Goal: Transaction & Acquisition: Purchase product/service

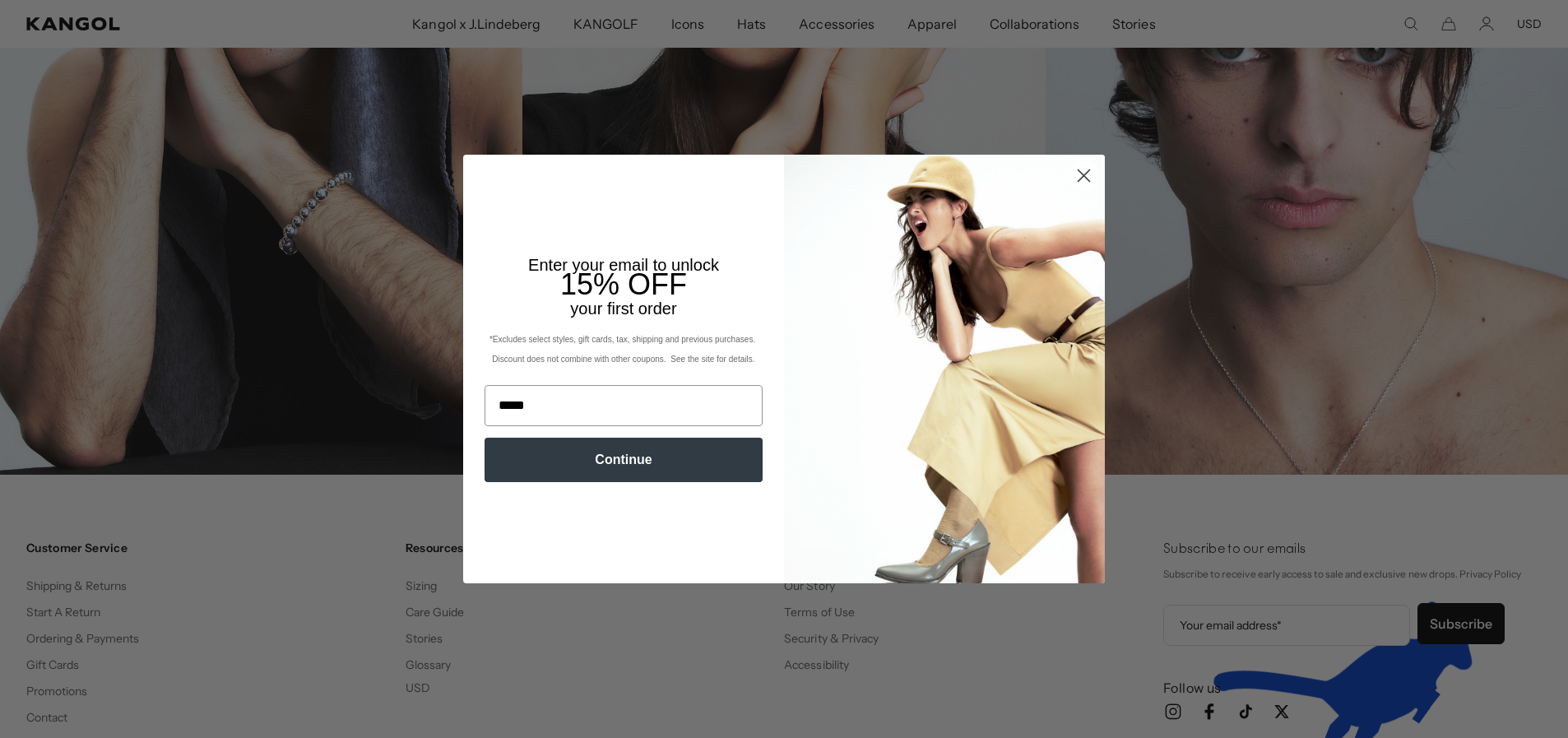
scroll to position [0, 339]
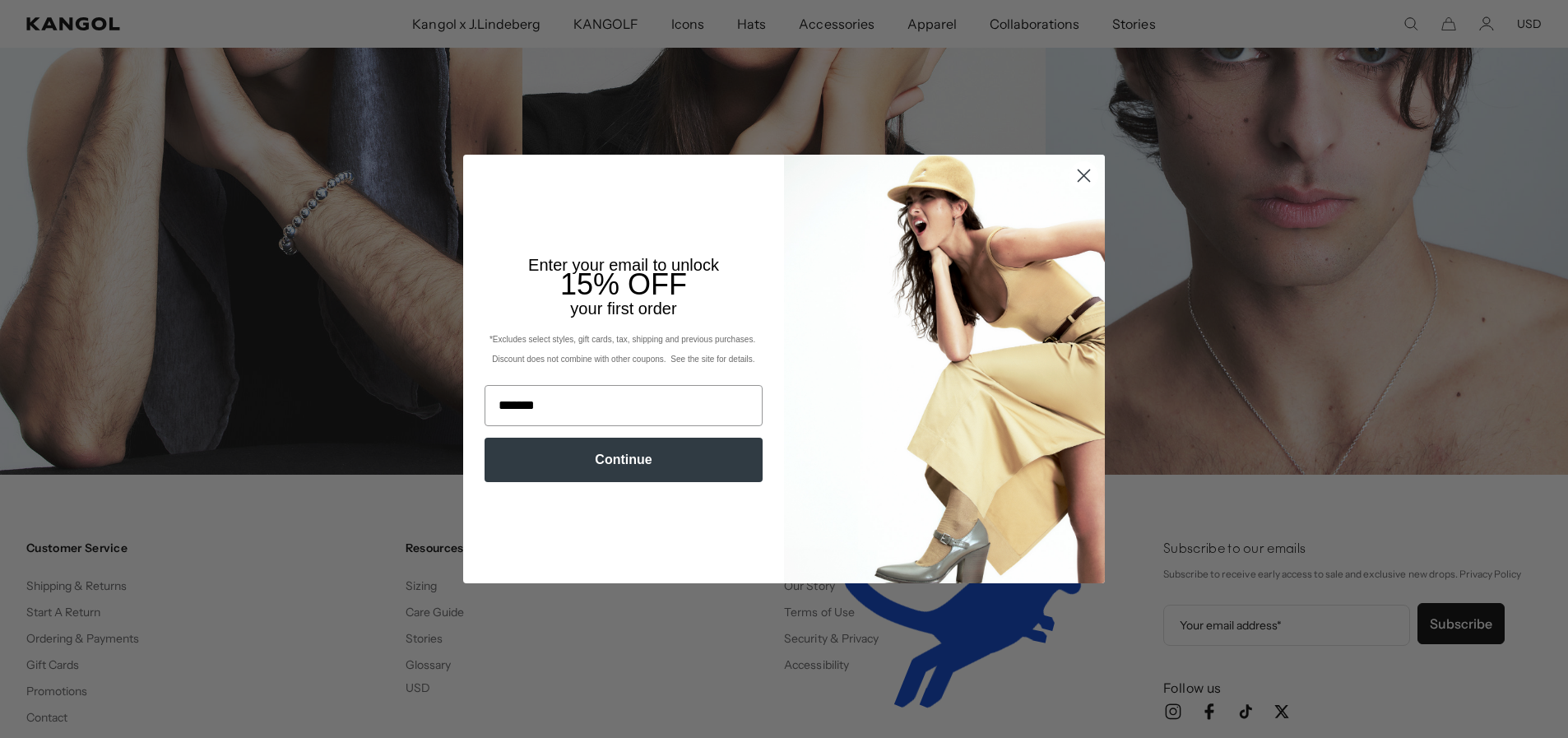
type input "**********"
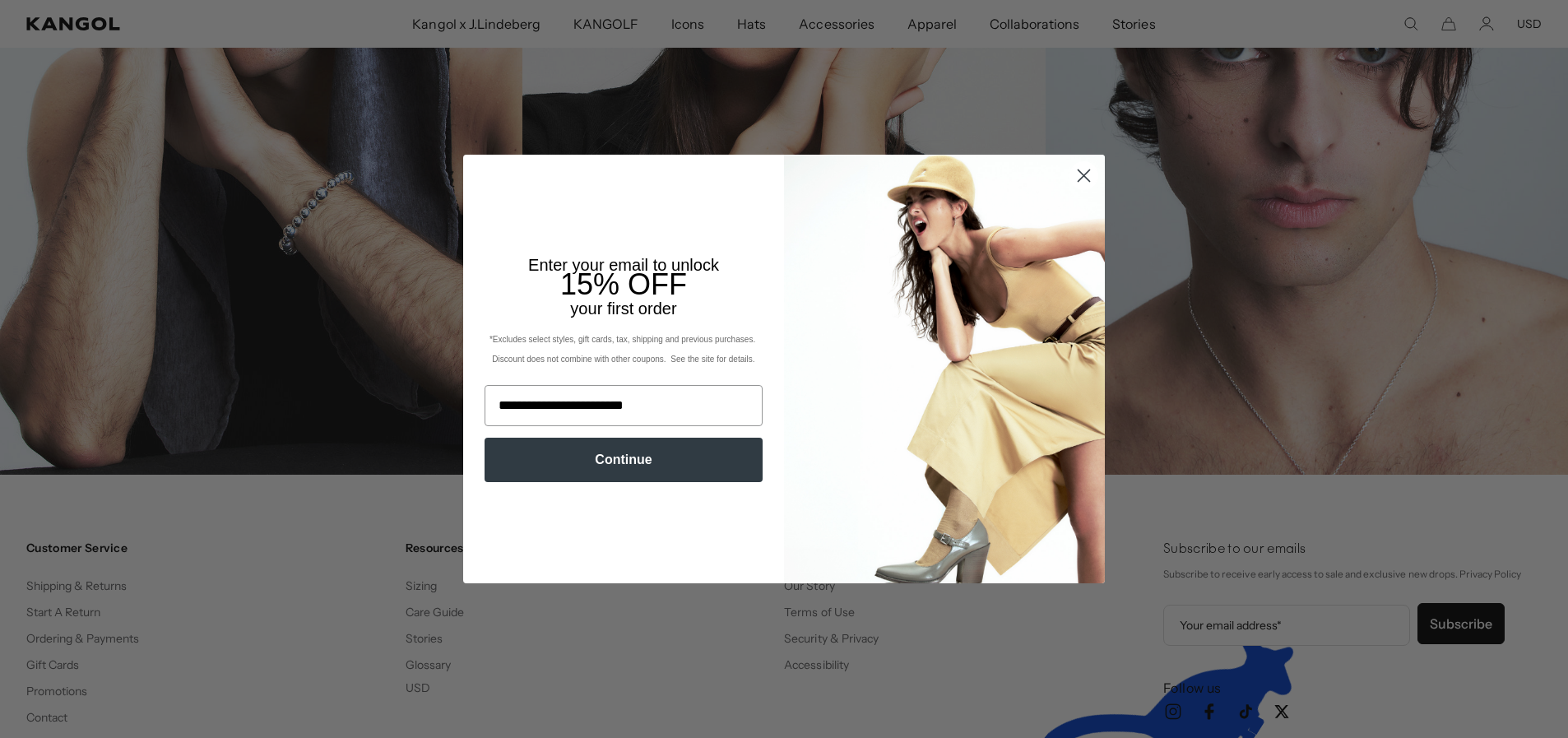
scroll to position [0, 0]
click at [664, 467] on button "Continue" at bounding box center [623, 460] width 278 height 45
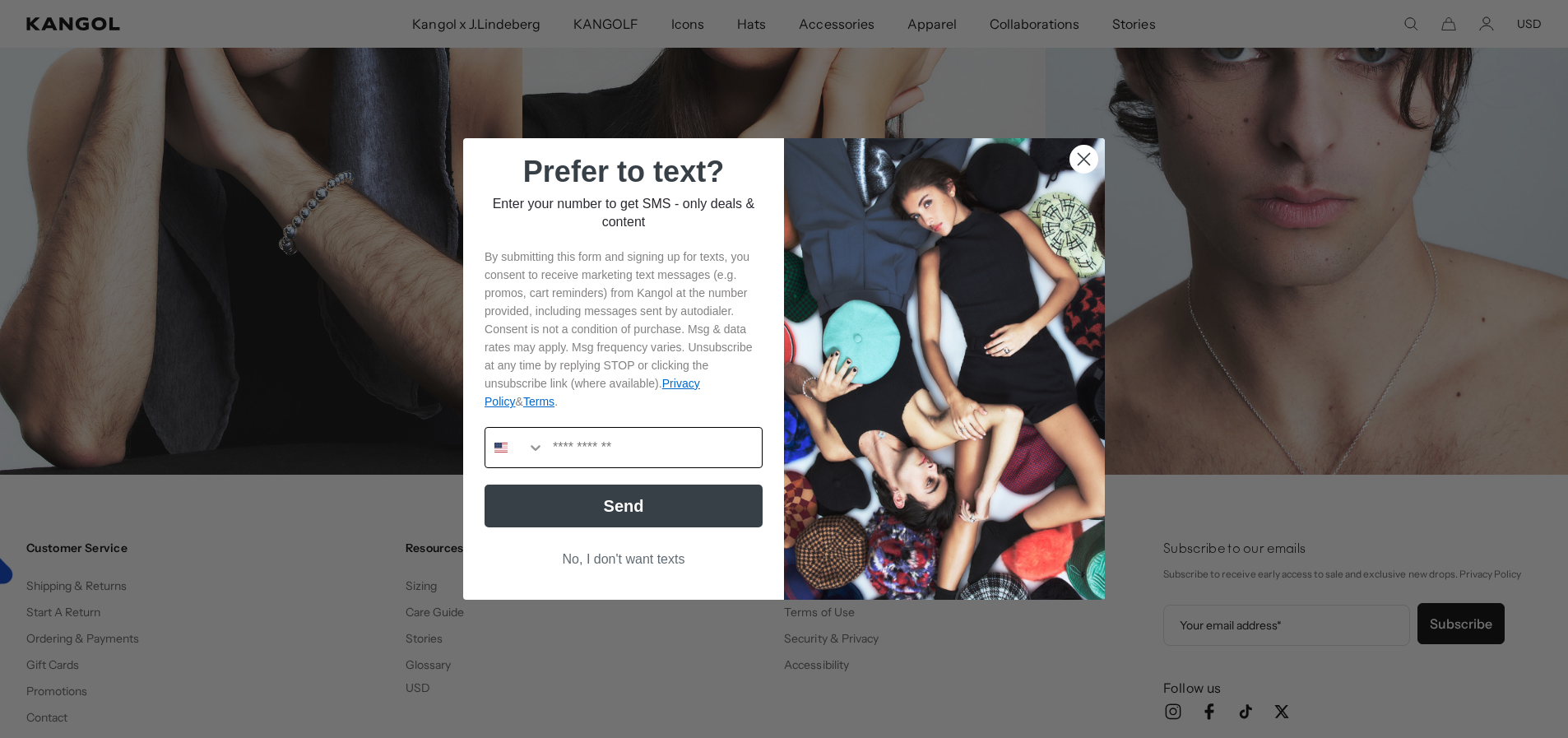
click at [530, 453] on icon "Search Countries" at bounding box center [536, 447] width 17 height 17
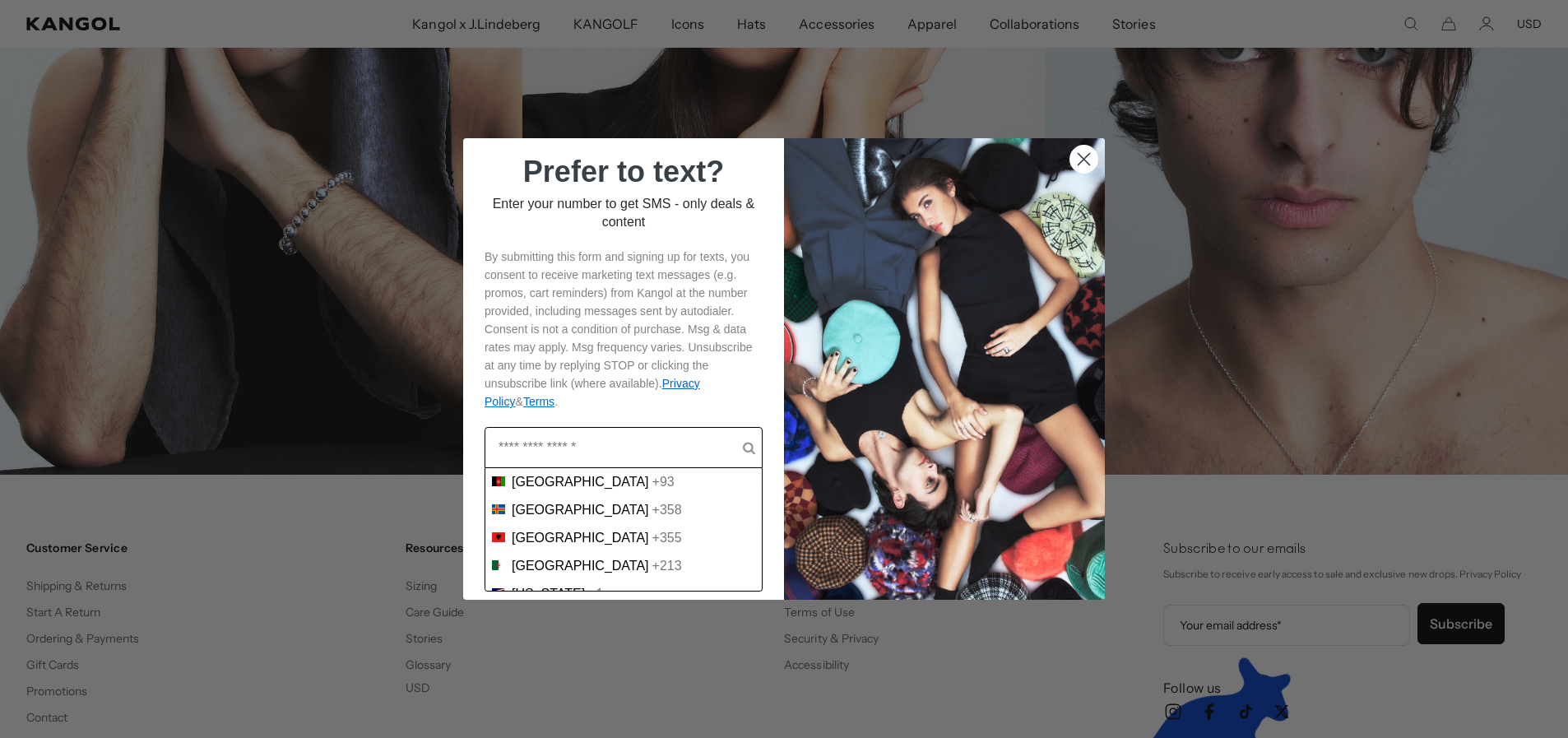
scroll to position [0, 339]
click at [583, 450] on input "POPUP Form" at bounding box center [620, 448] width 244 height 40
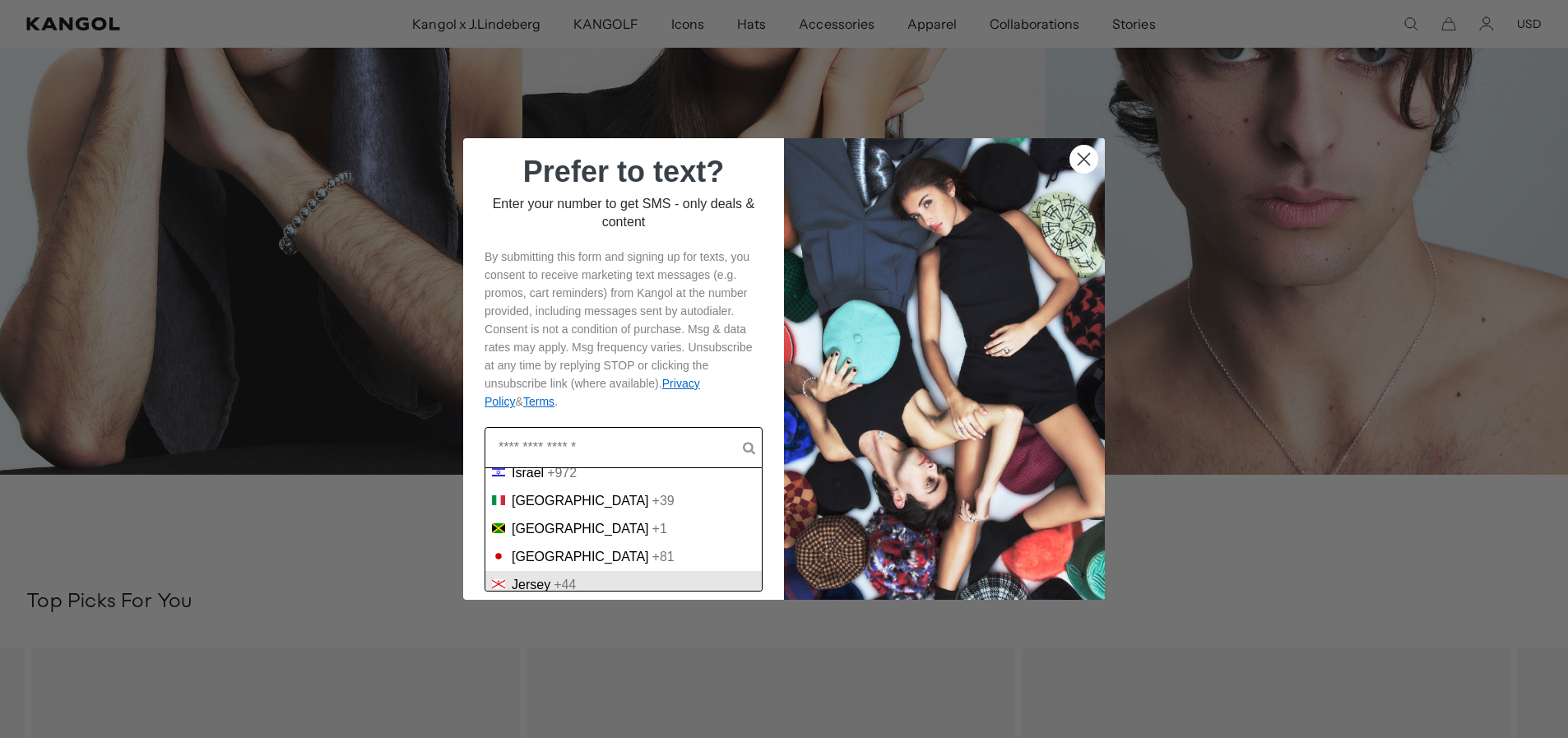
scroll to position [2881, 0]
click at [652, 577] on div "+81" at bounding box center [663, 584] width 22 height 15
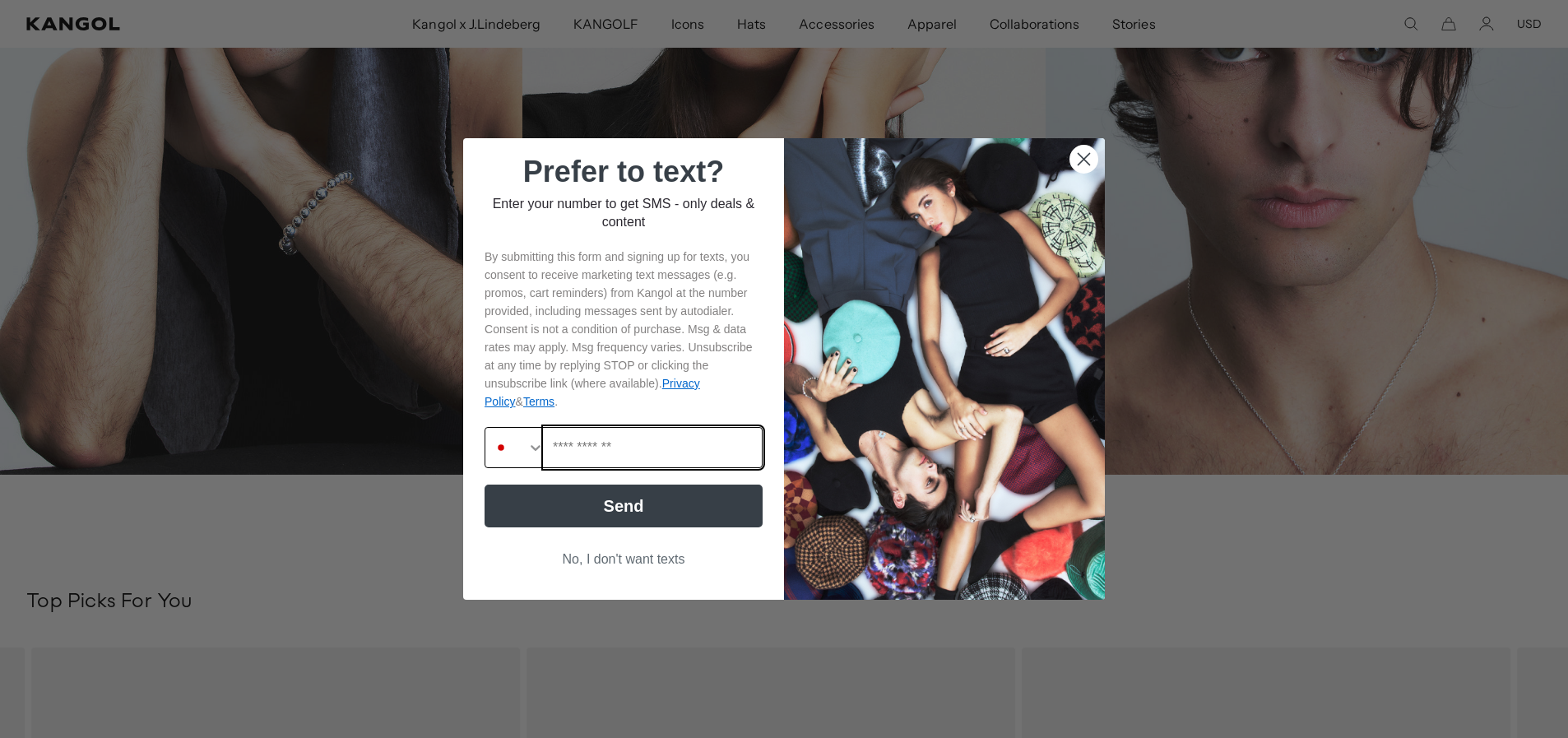
click at [625, 451] on input "Phone Number" at bounding box center [653, 448] width 217 height 40
type input "**********"
click at [605, 507] on button "Send" at bounding box center [623, 506] width 278 height 43
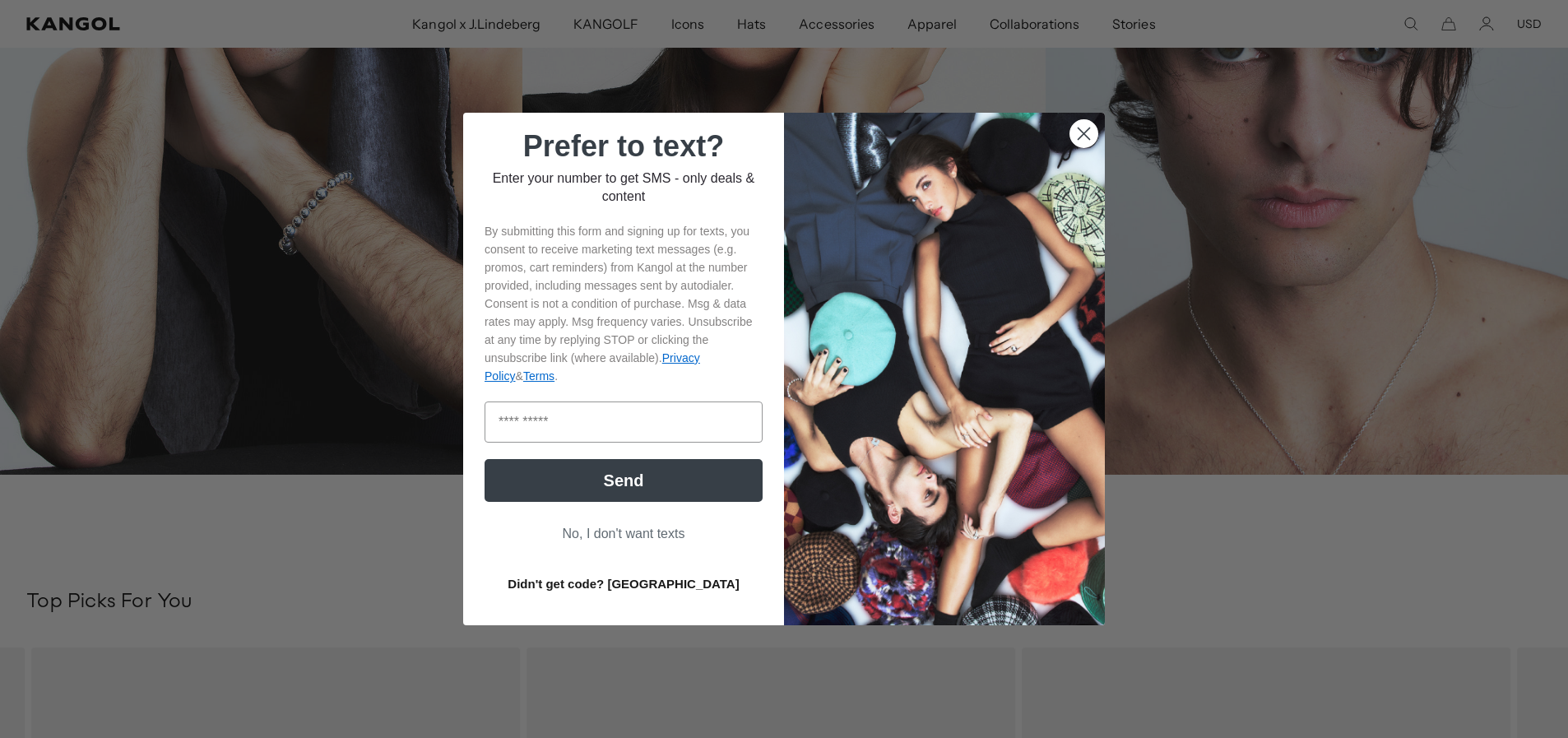
click at [624, 586] on button "Didn't get code? Resend" at bounding box center [623, 583] width 278 height 41
click at [567, 585] on button "Didn't get code? Resend" at bounding box center [623, 583] width 278 height 41
click at [606, 586] on button "Didn't get code? Resend" at bounding box center [623, 583] width 278 height 41
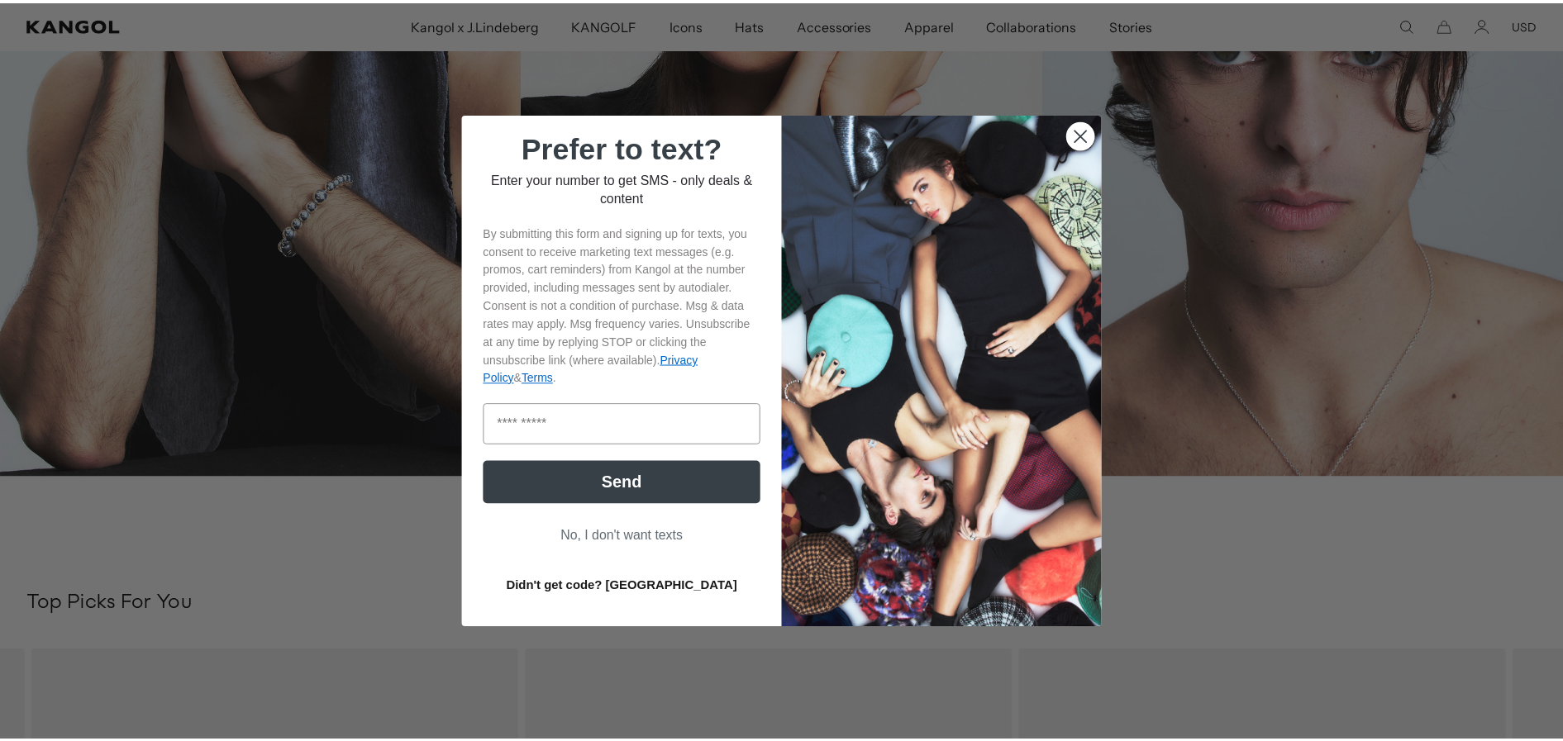
scroll to position [0, 341]
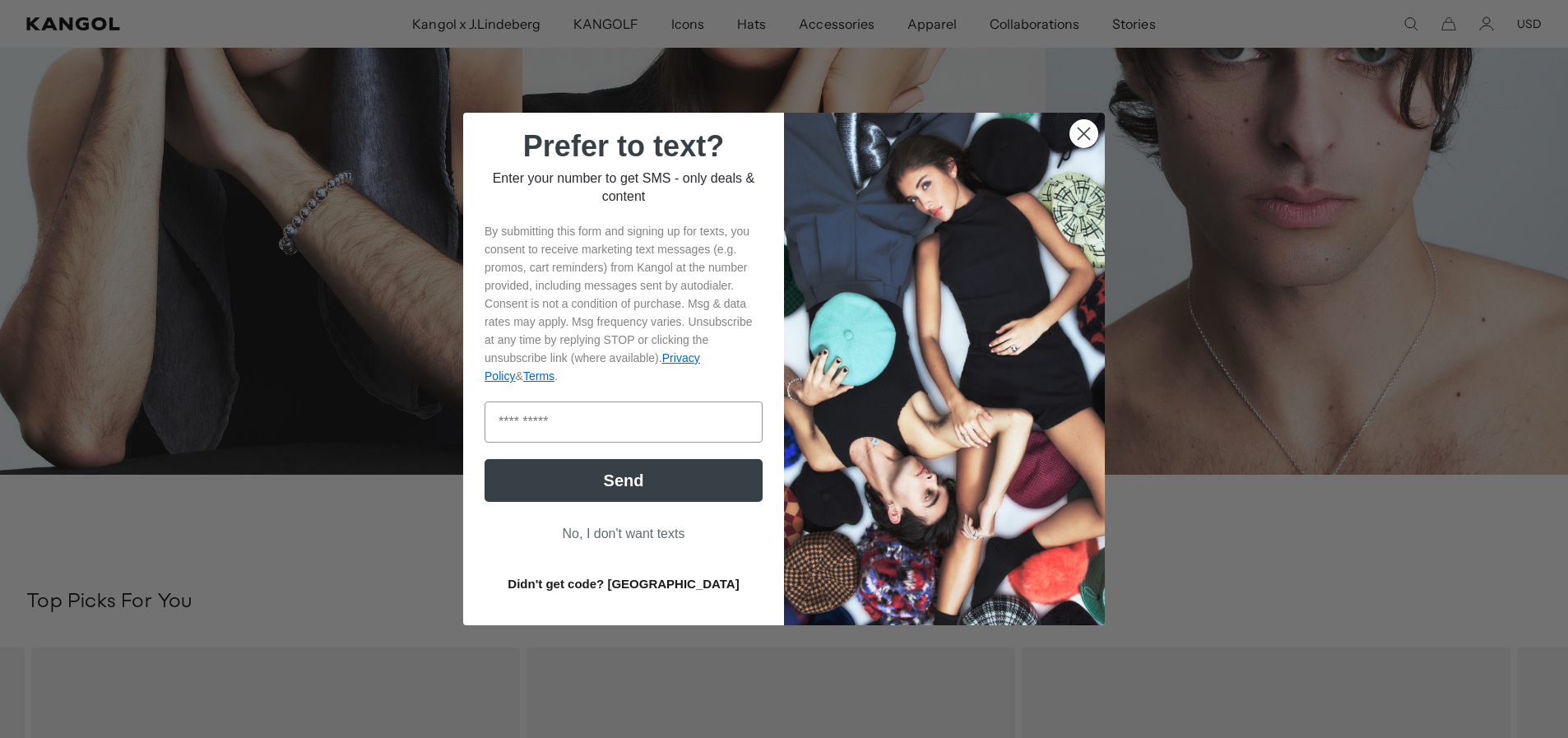
click at [1074, 128] on circle "Close dialog" at bounding box center [1083, 133] width 27 height 27
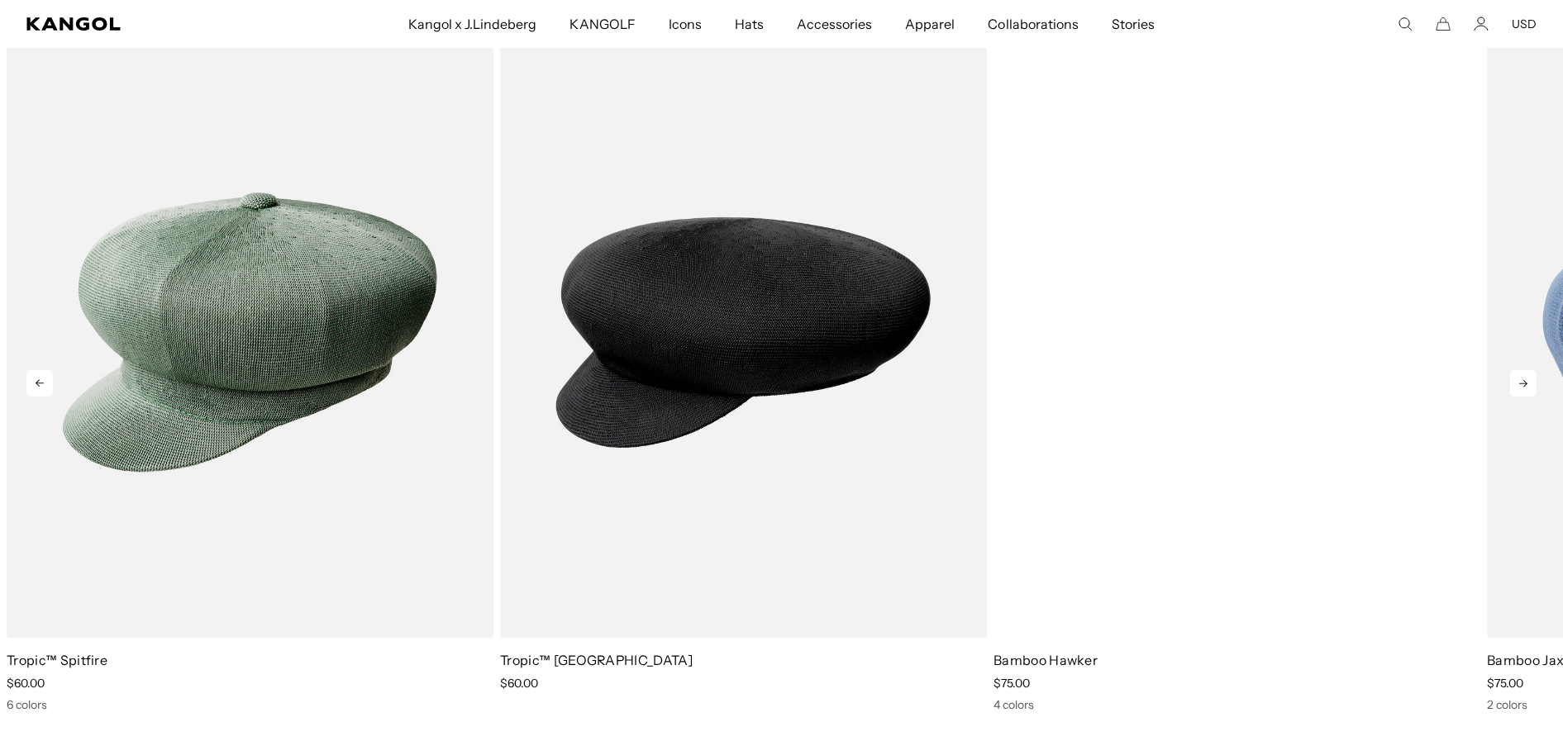
scroll to position [3554, 0]
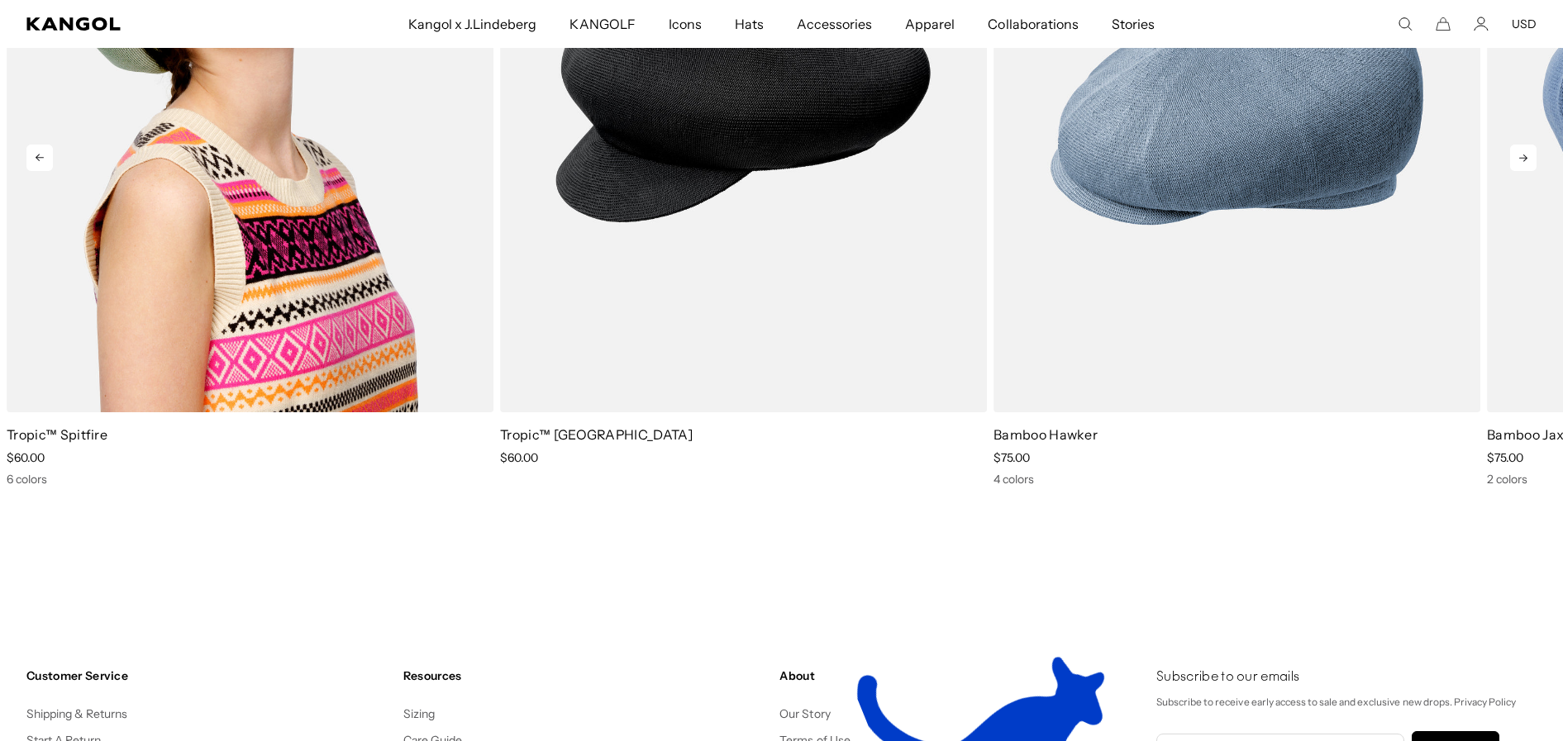
click at [333, 226] on img "1 of 5" at bounding box center [250, 107] width 487 height 611
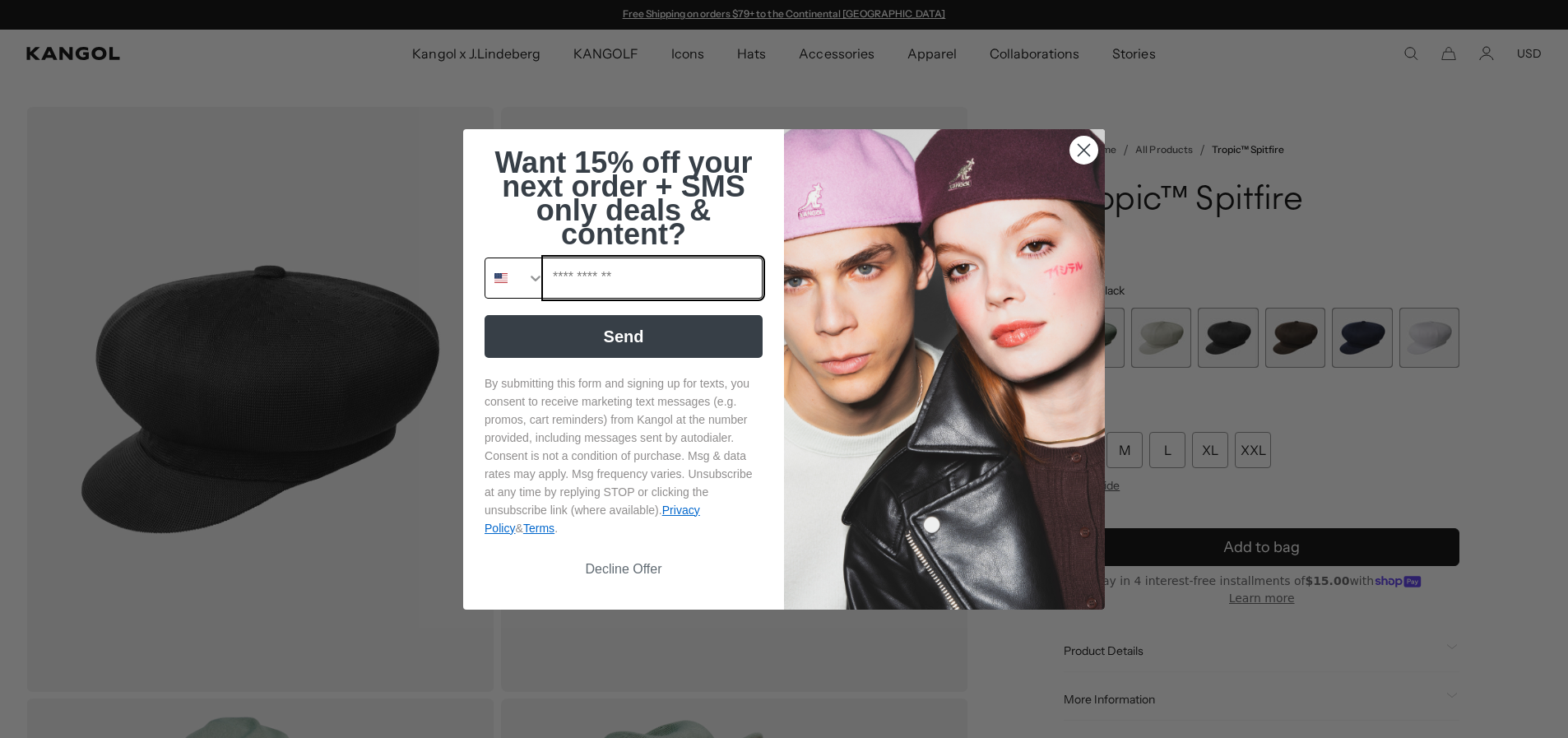
click at [708, 278] on input "Phone Number" at bounding box center [653, 279] width 217 height 40
click at [528, 285] on icon "Search Countries" at bounding box center [536, 278] width 17 height 17
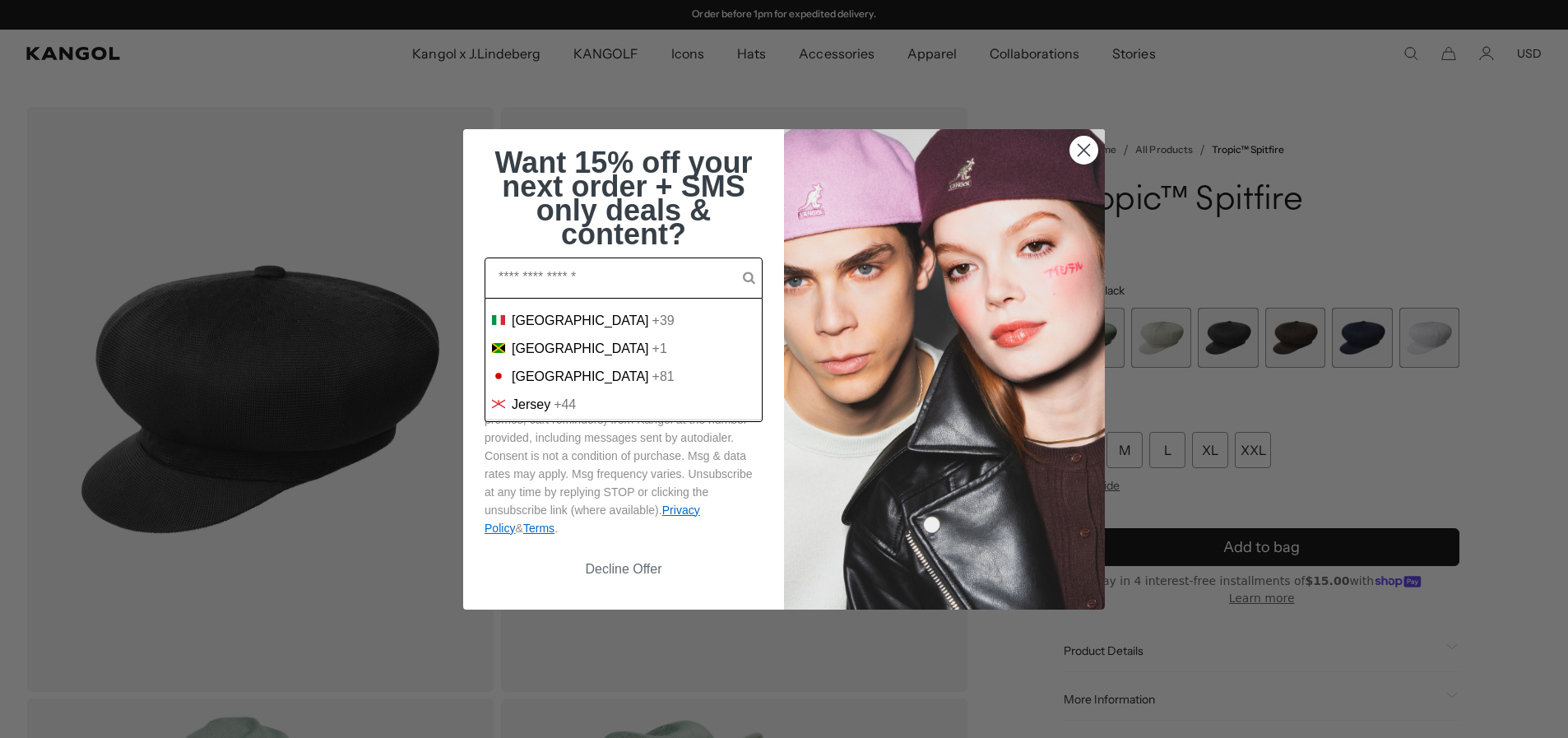
scroll to position [2881, 0]
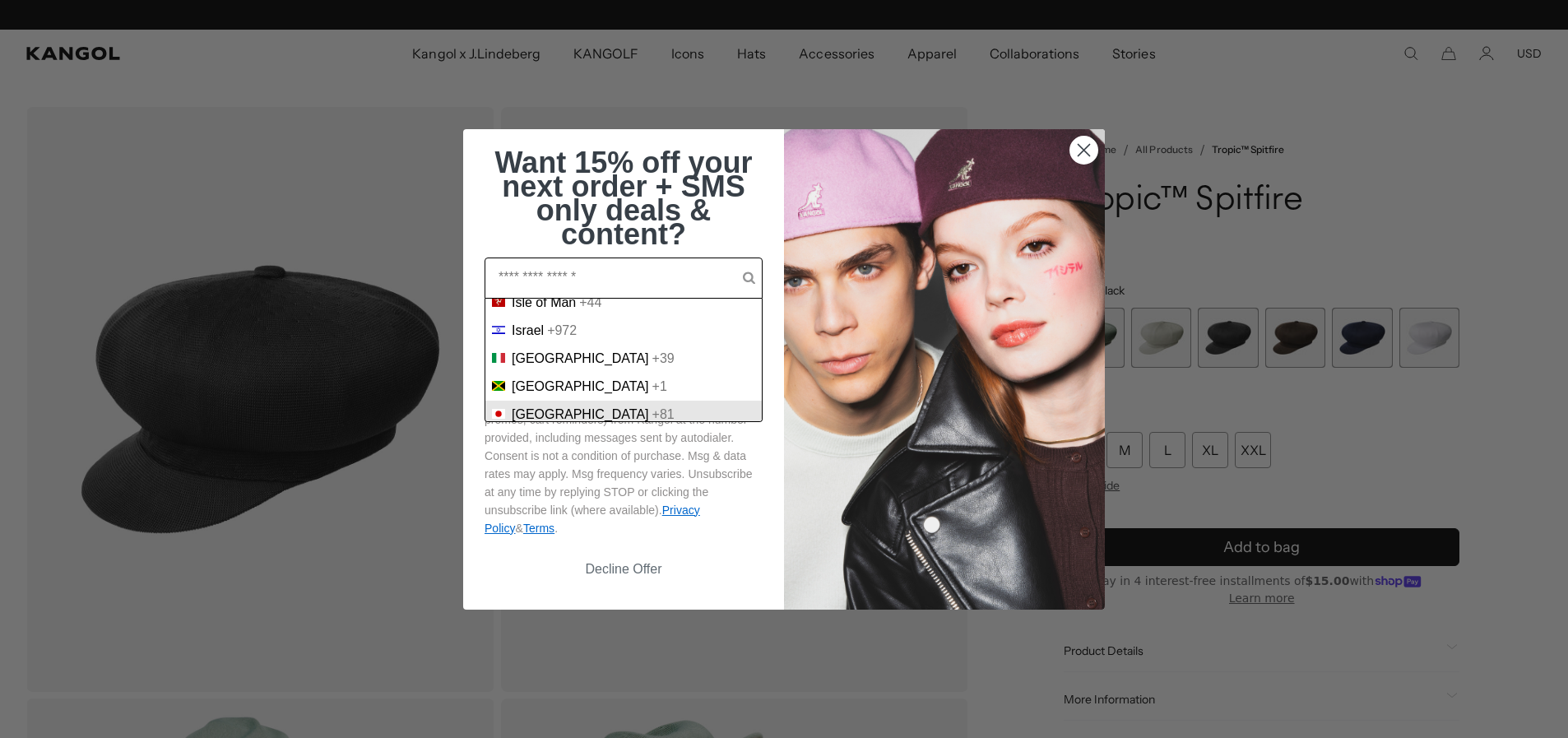
click at [652, 407] on div "+81" at bounding box center [663, 414] width 22 height 15
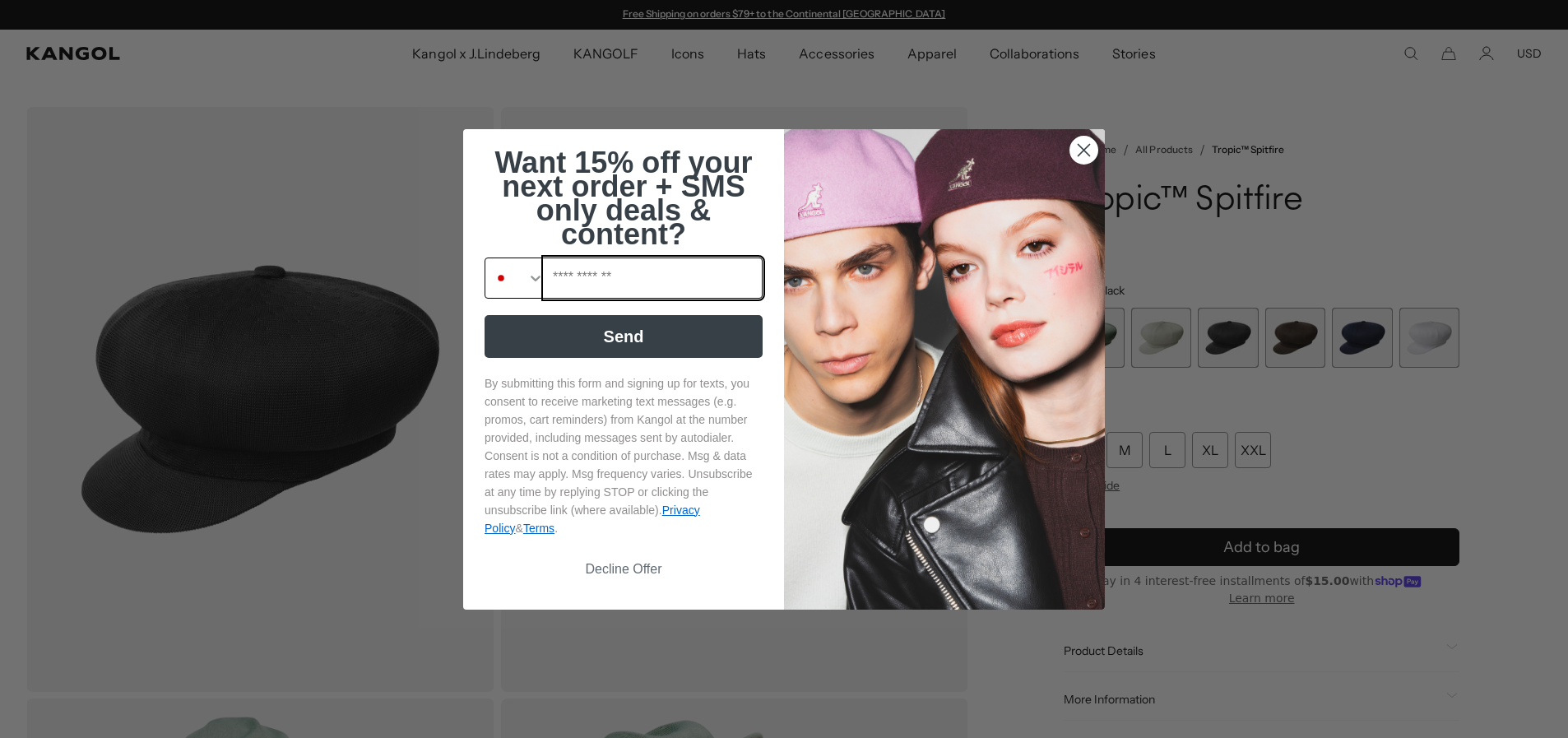
click at [664, 287] on input "Phone Number" at bounding box center [653, 279] width 217 height 40
type input "**********"
click at [673, 328] on button "Send" at bounding box center [623, 337] width 278 height 43
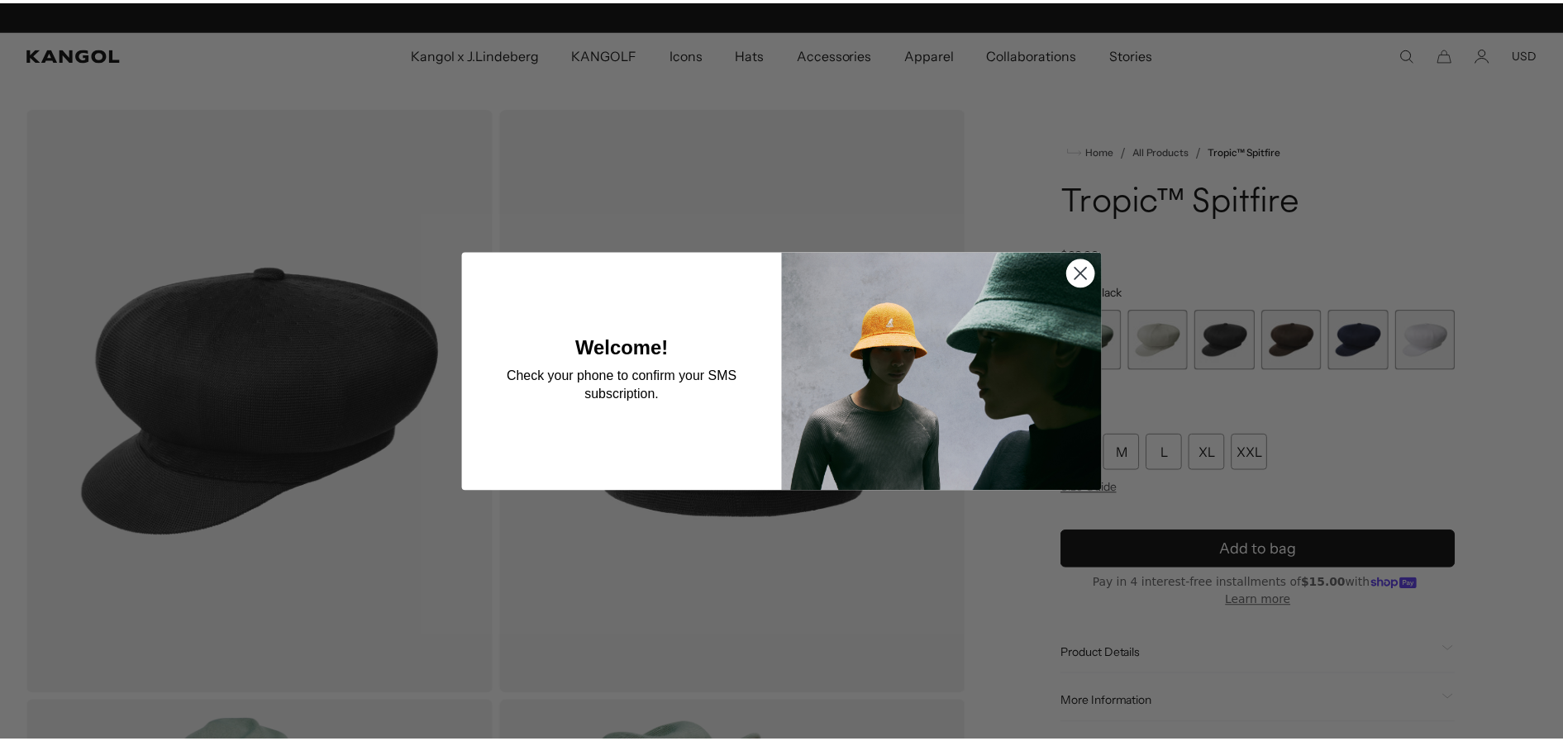
scroll to position [0, 0]
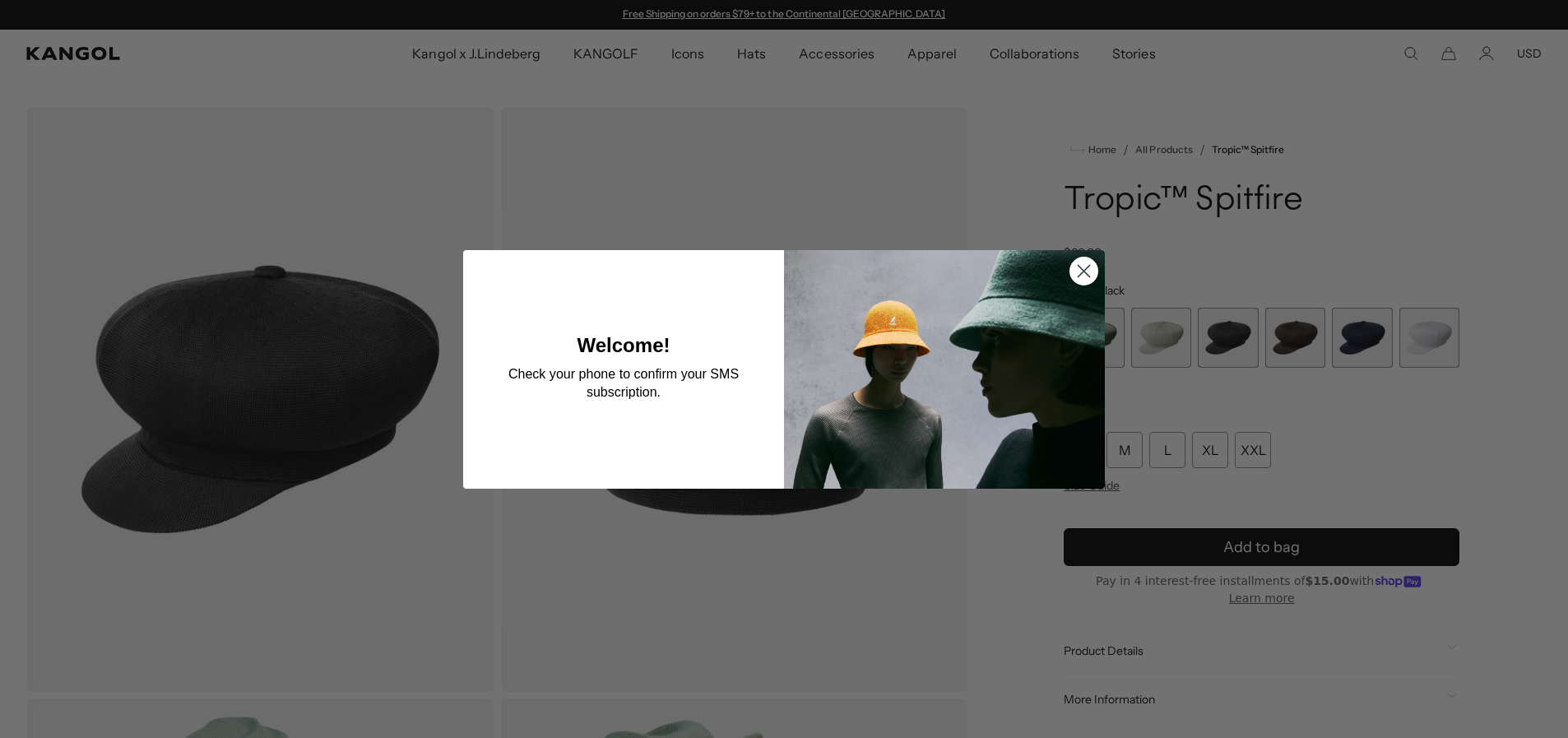
click at [1079, 266] on circle "Close dialog" at bounding box center [1083, 270] width 27 height 27
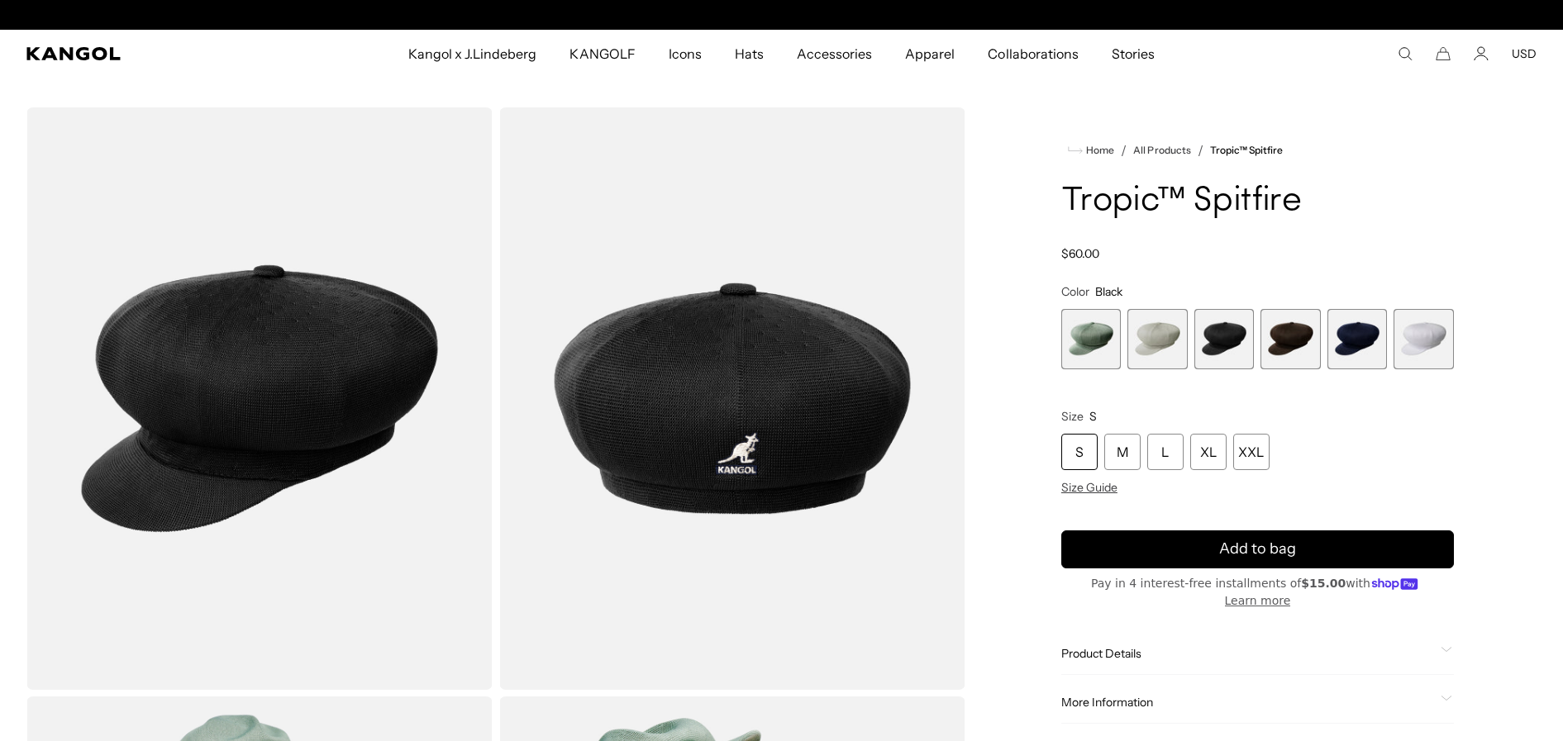
scroll to position [0, 341]
click at [1258, 454] on div "XXL" at bounding box center [1251, 452] width 36 height 36
click at [1254, 455] on div "XXL" at bounding box center [1251, 452] width 36 height 36
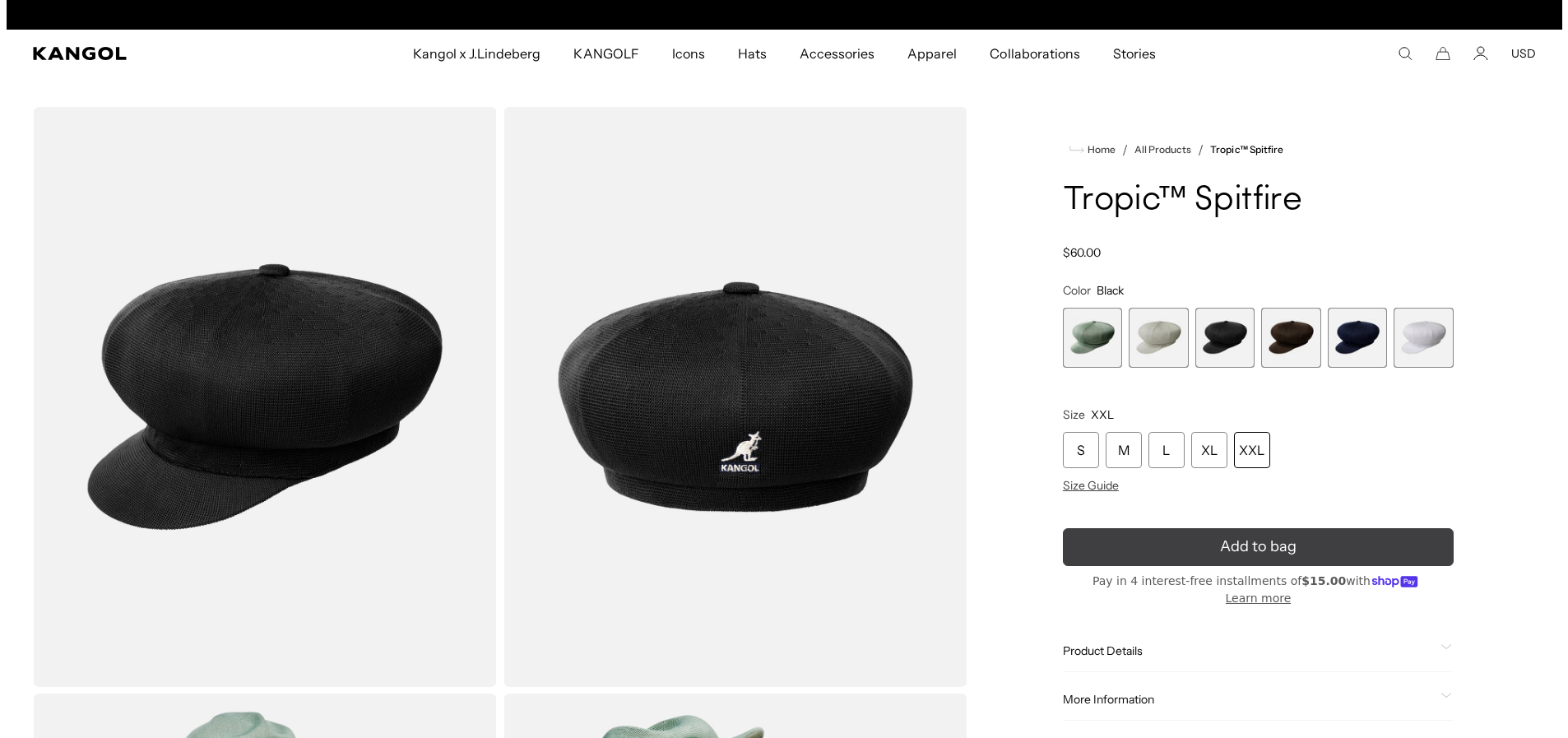
scroll to position [0, 339]
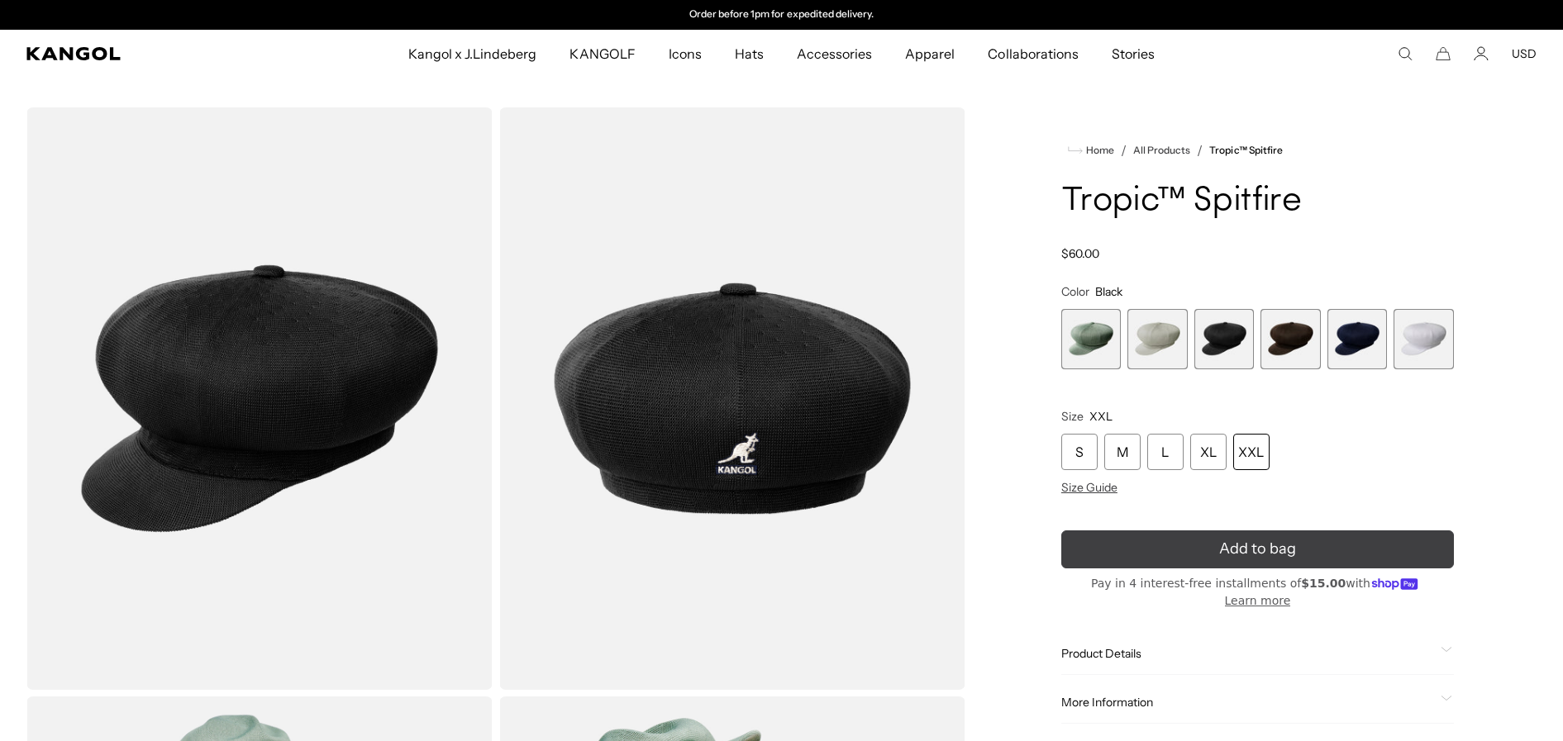
click at [1275, 545] on span "Add to bag" at bounding box center [1257, 549] width 77 height 22
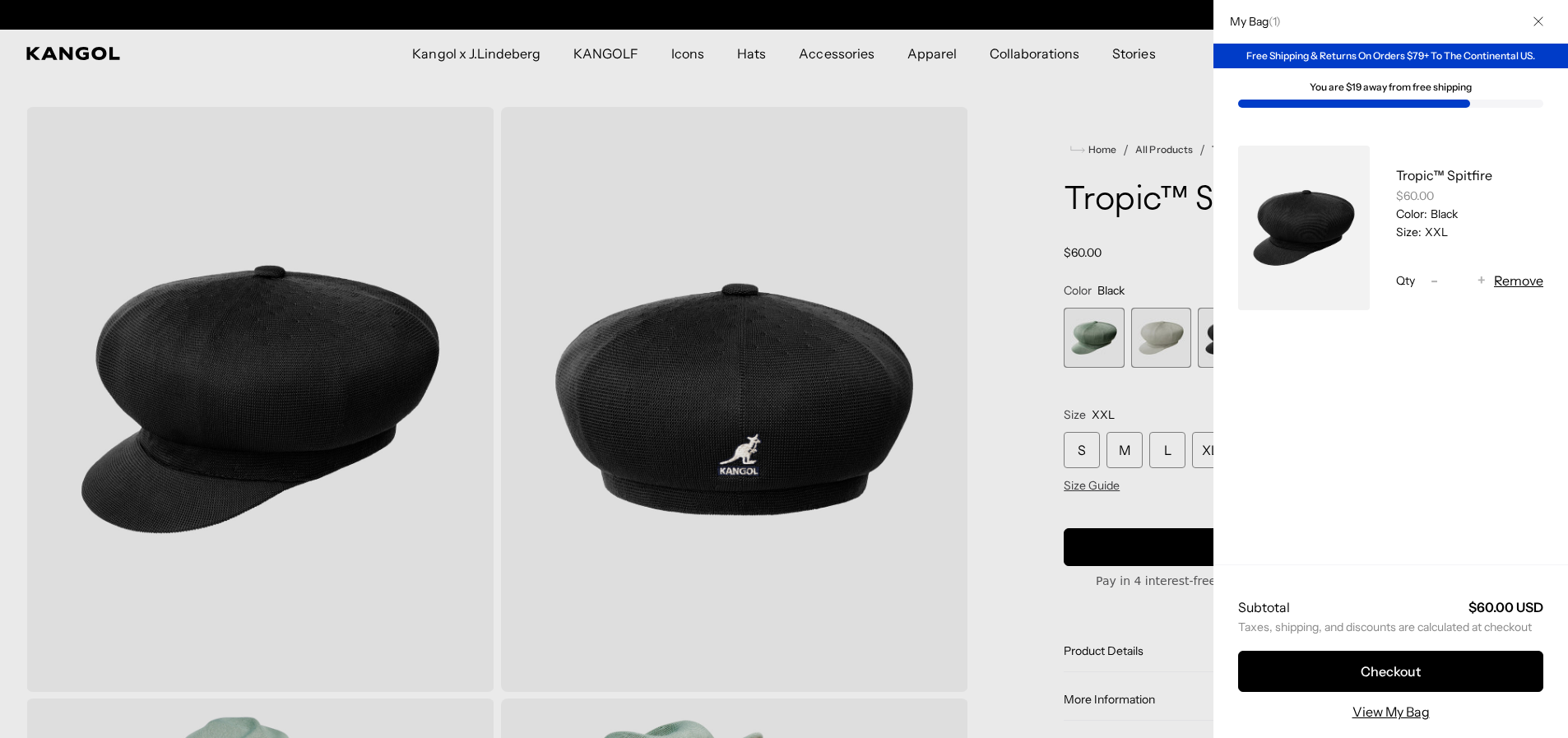
scroll to position [0, 0]
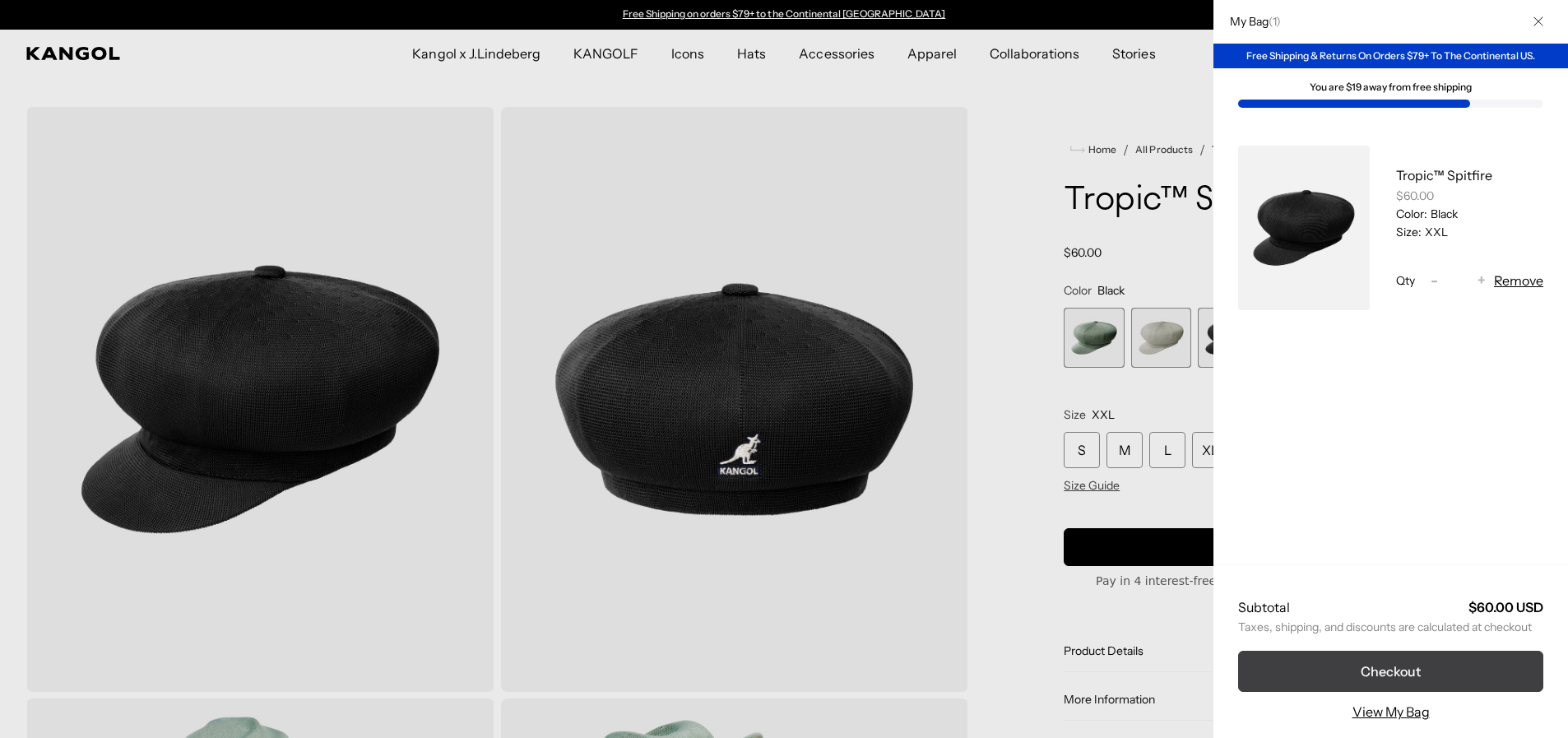
click at [1385, 675] on button "Checkout" at bounding box center [1391, 671] width 306 height 41
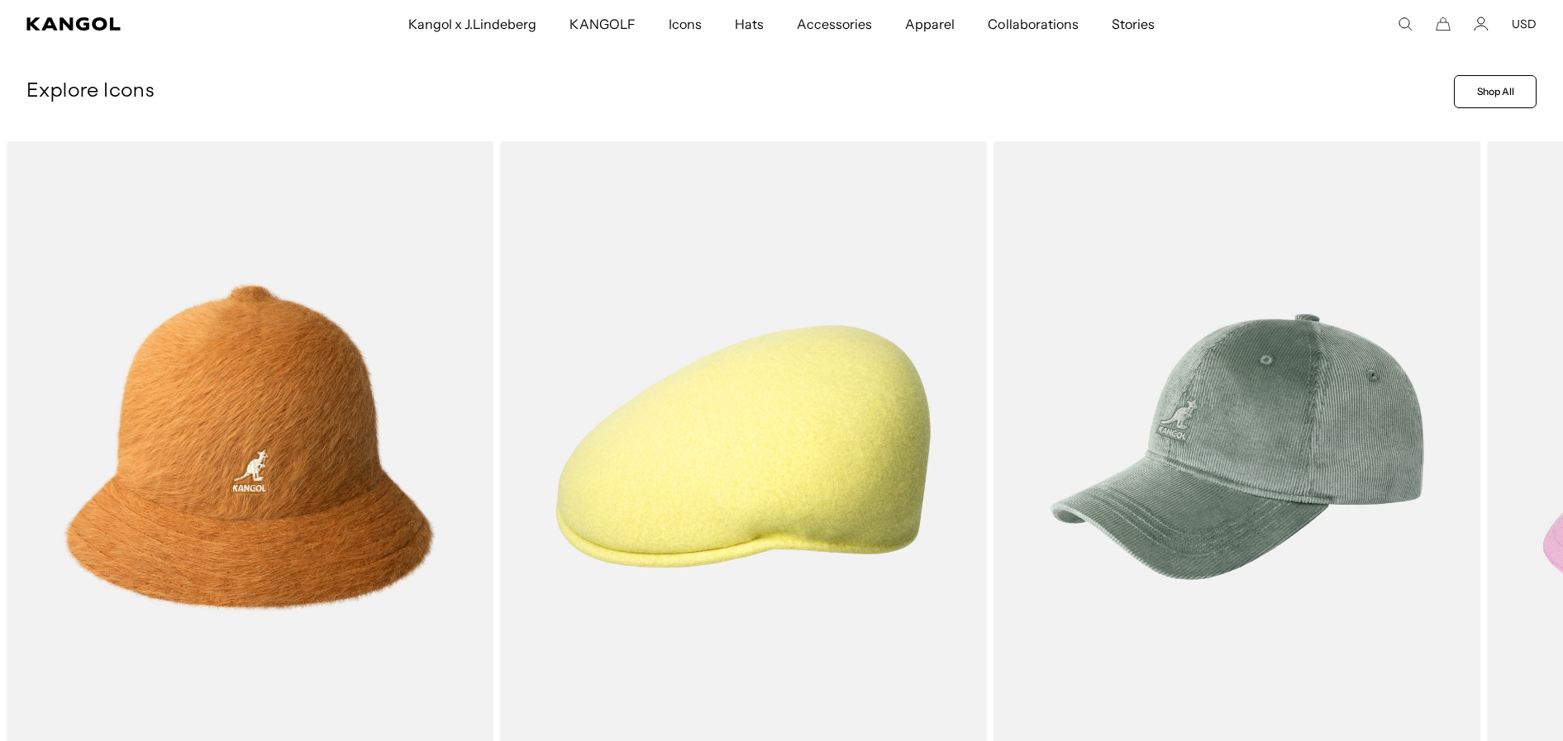
scroll to position [0, 341]
